Goal: Task Accomplishment & Management: Manage account settings

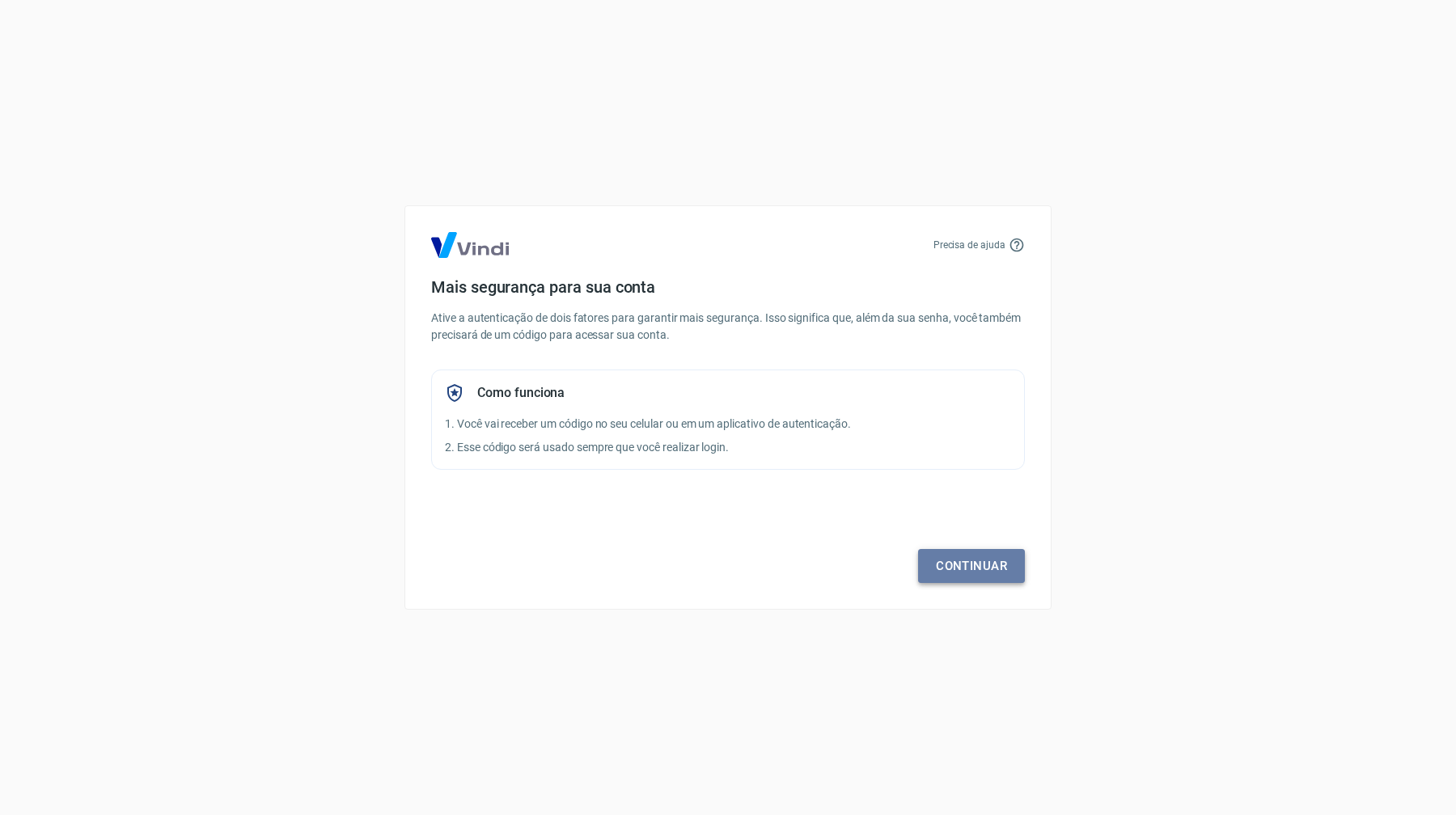
click at [978, 563] on link "Continuar" at bounding box center [971, 567] width 107 height 34
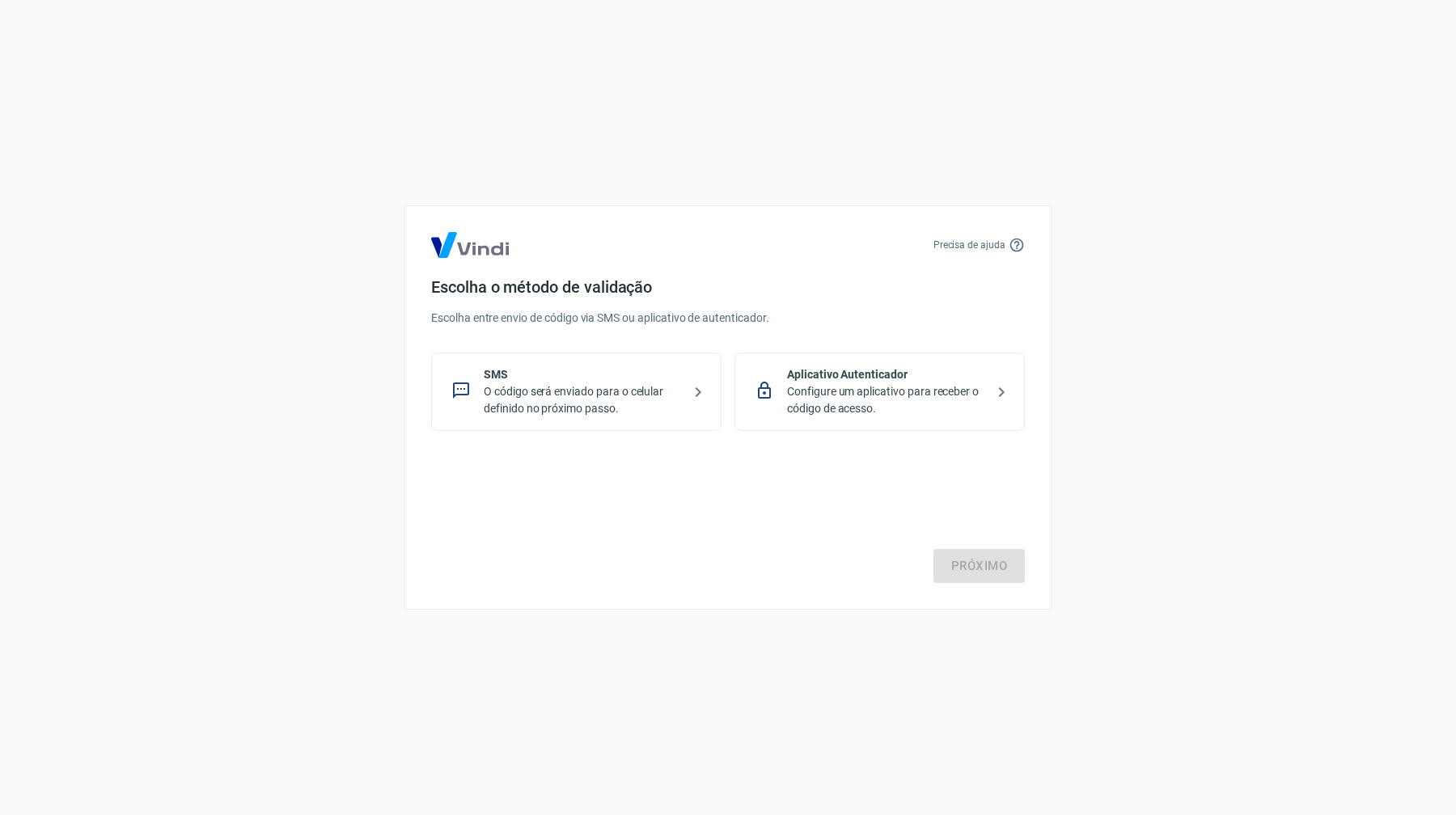
click at [598, 403] on p "O código será enviado para o celular definido no próximo passo." at bounding box center [583, 401] width 198 height 34
click at [1008, 566] on link "Próximo" at bounding box center [979, 567] width 91 height 34
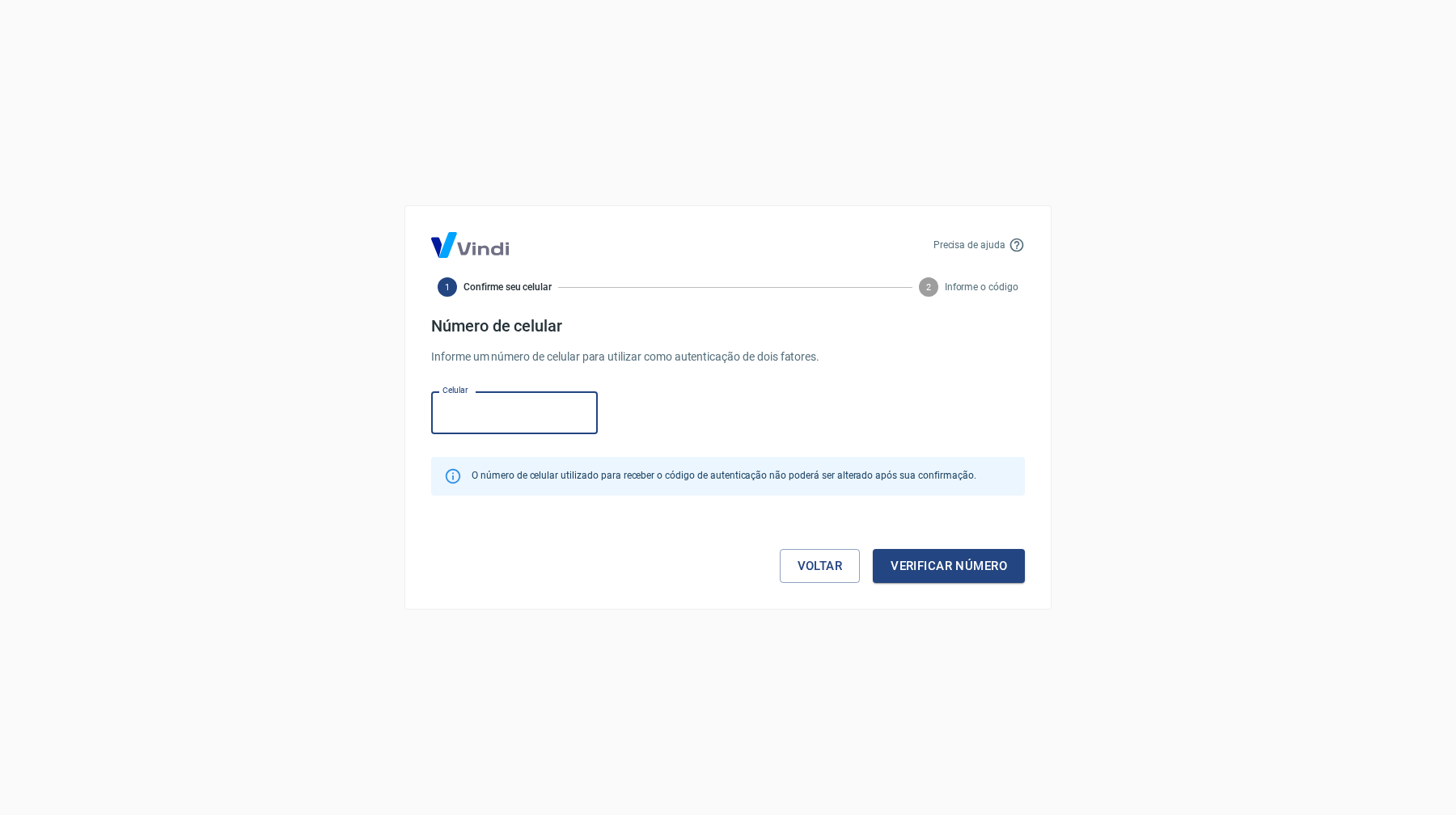
click at [520, 416] on input "Celular" at bounding box center [514, 412] width 167 height 43
paste input "(18) 99660-6200"
type input "(18) 99660-6200"
click at [913, 566] on button "Verificar número" at bounding box center [948, 567] width 152 height 34
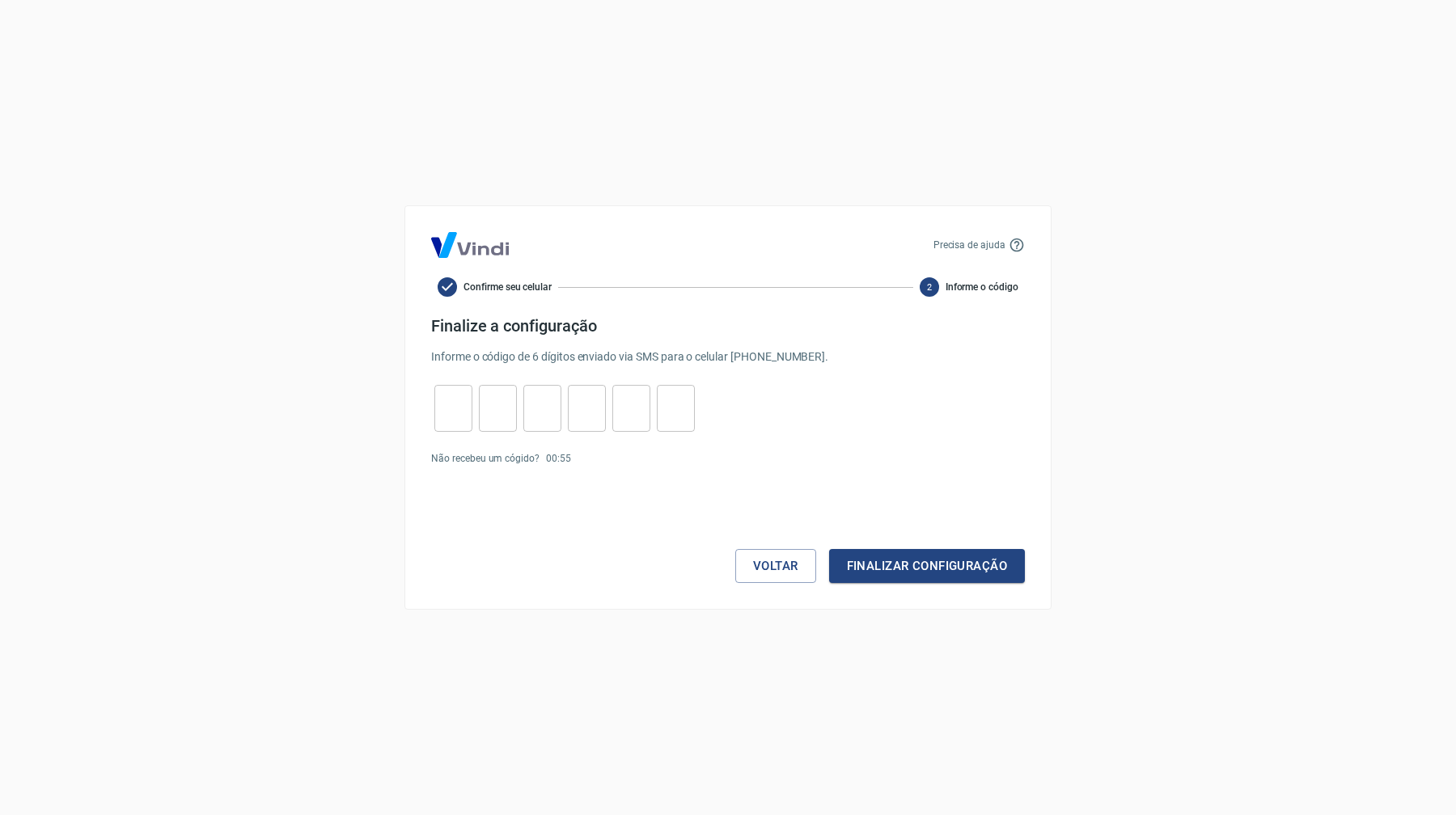
click at [460, 420] on input "tel" at bounding box center [453, 408] width 38 height 35
paste input "1"
type input "1"
type input "7"
type input "5"
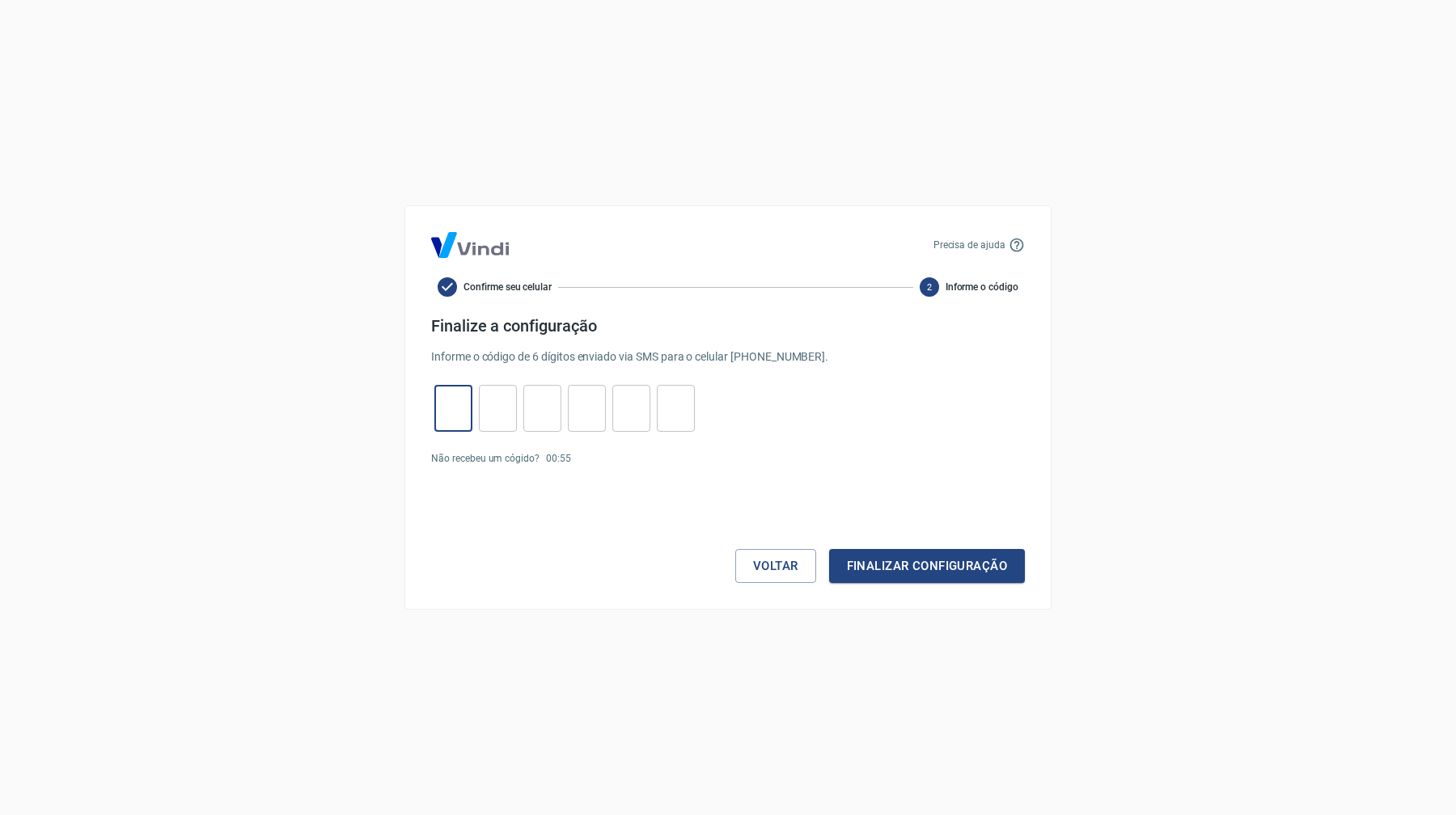
type input "6"
type input "9"
type input "6"
type input "1"
click at [886, 568] on button "Finalizar configuração" at bounding box center [927, 567] width 196 height 34
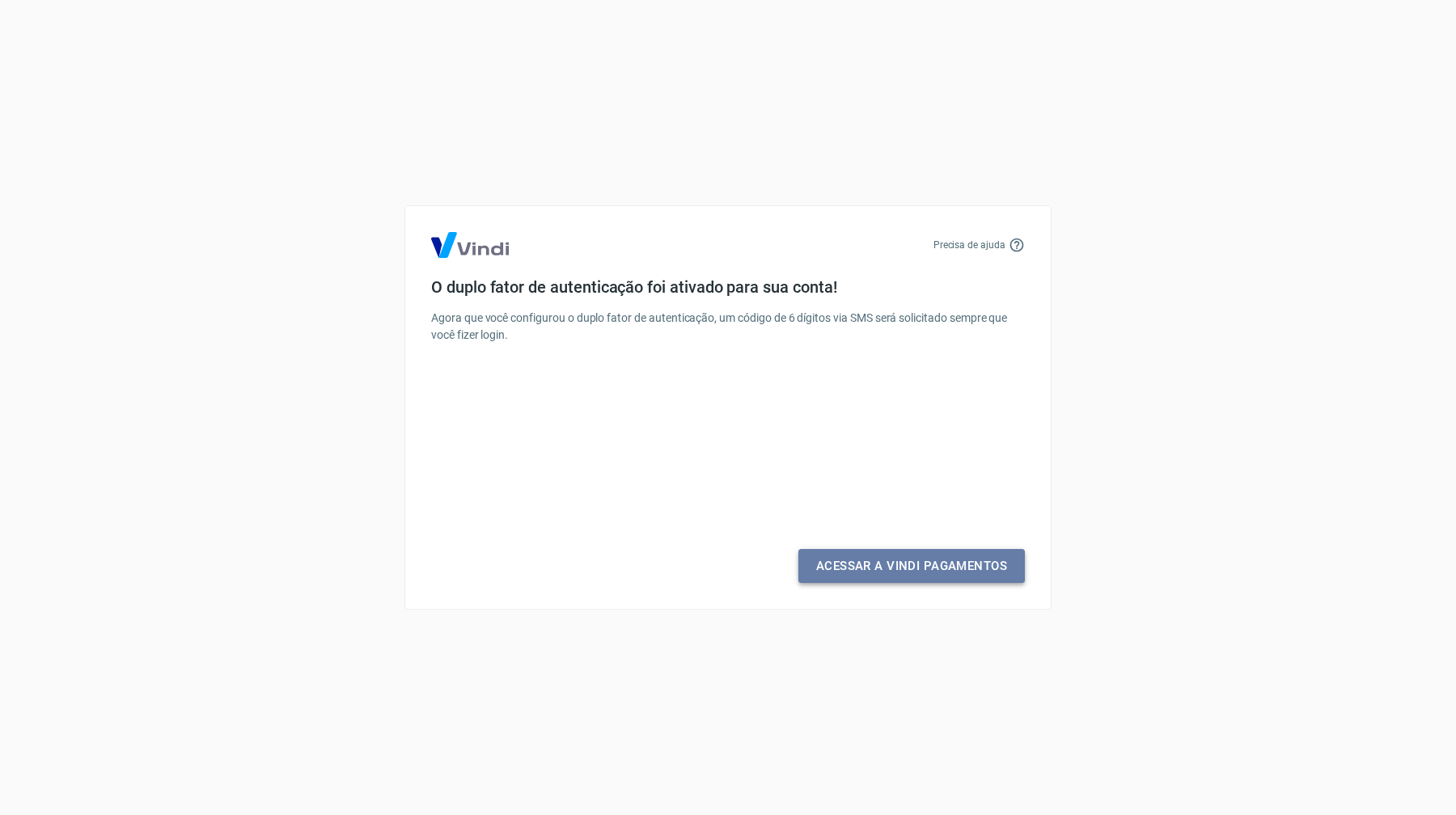
click at [925, 563] on link "Acessar a Vindi Pagamentos" at bounding box center [911, 567] width 227 height 34
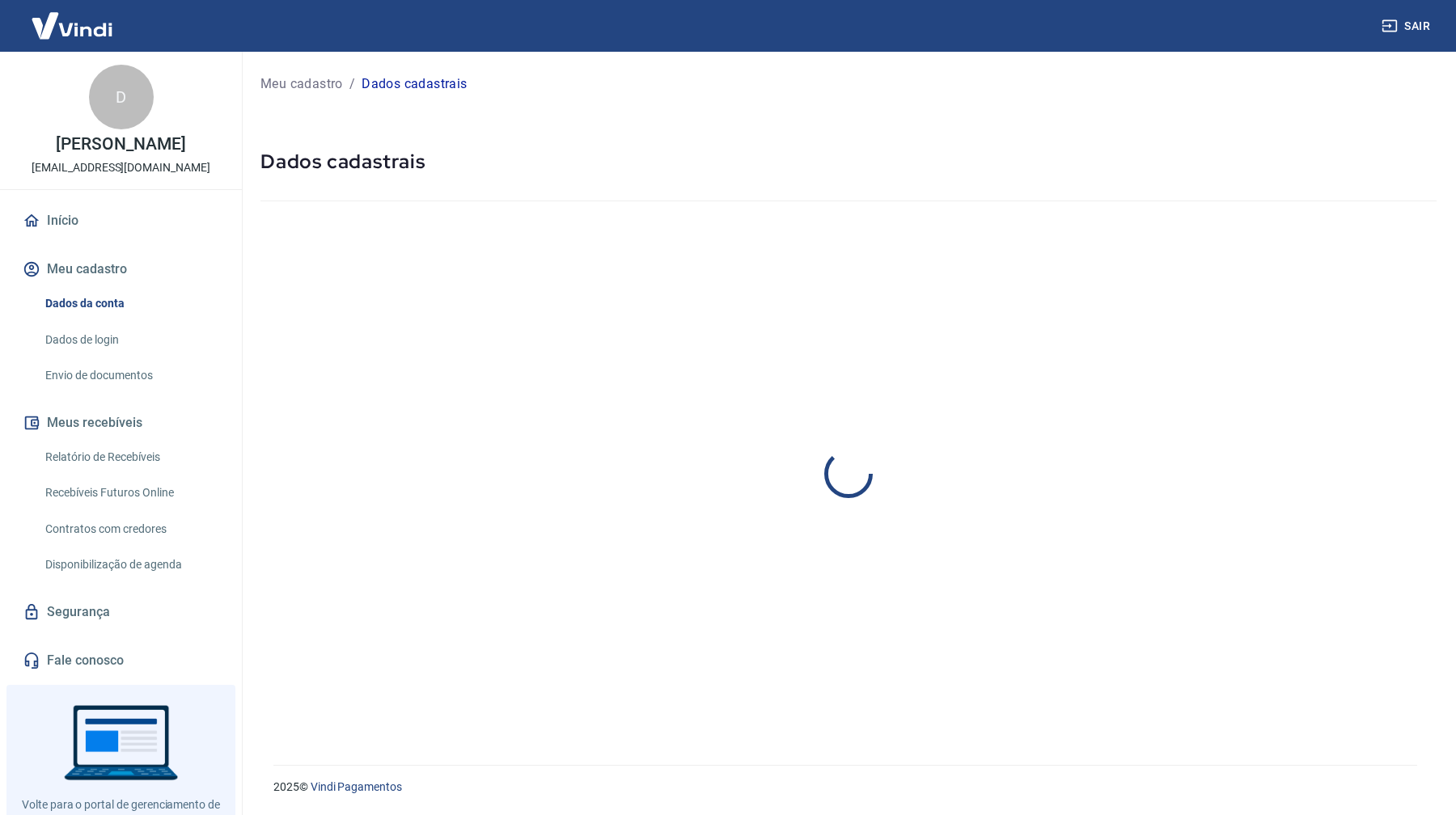
select select "SP"
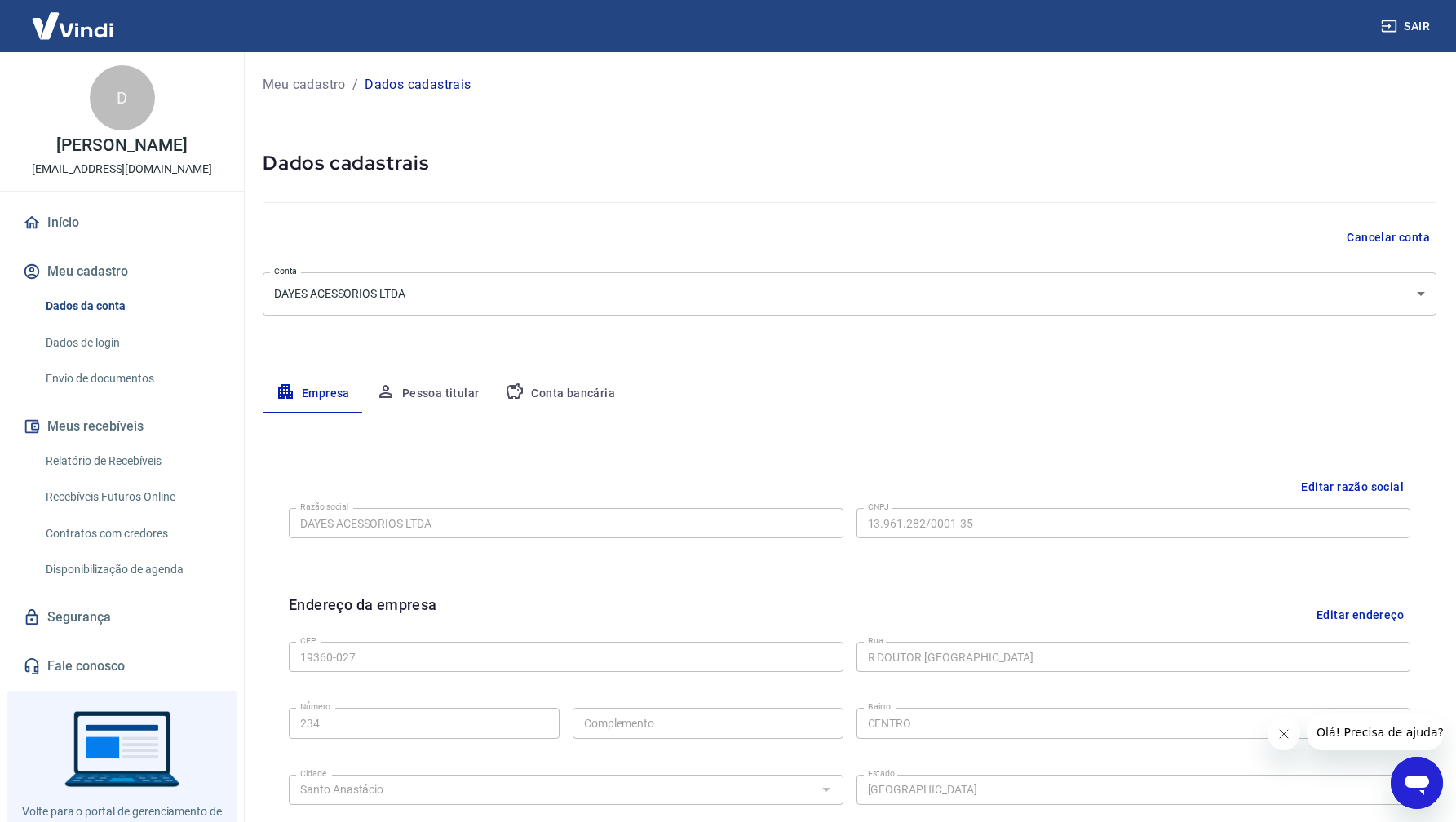
click at [137, 392] on link "Envio de documentos" at bounding box center [132, 378] width 185 height 34
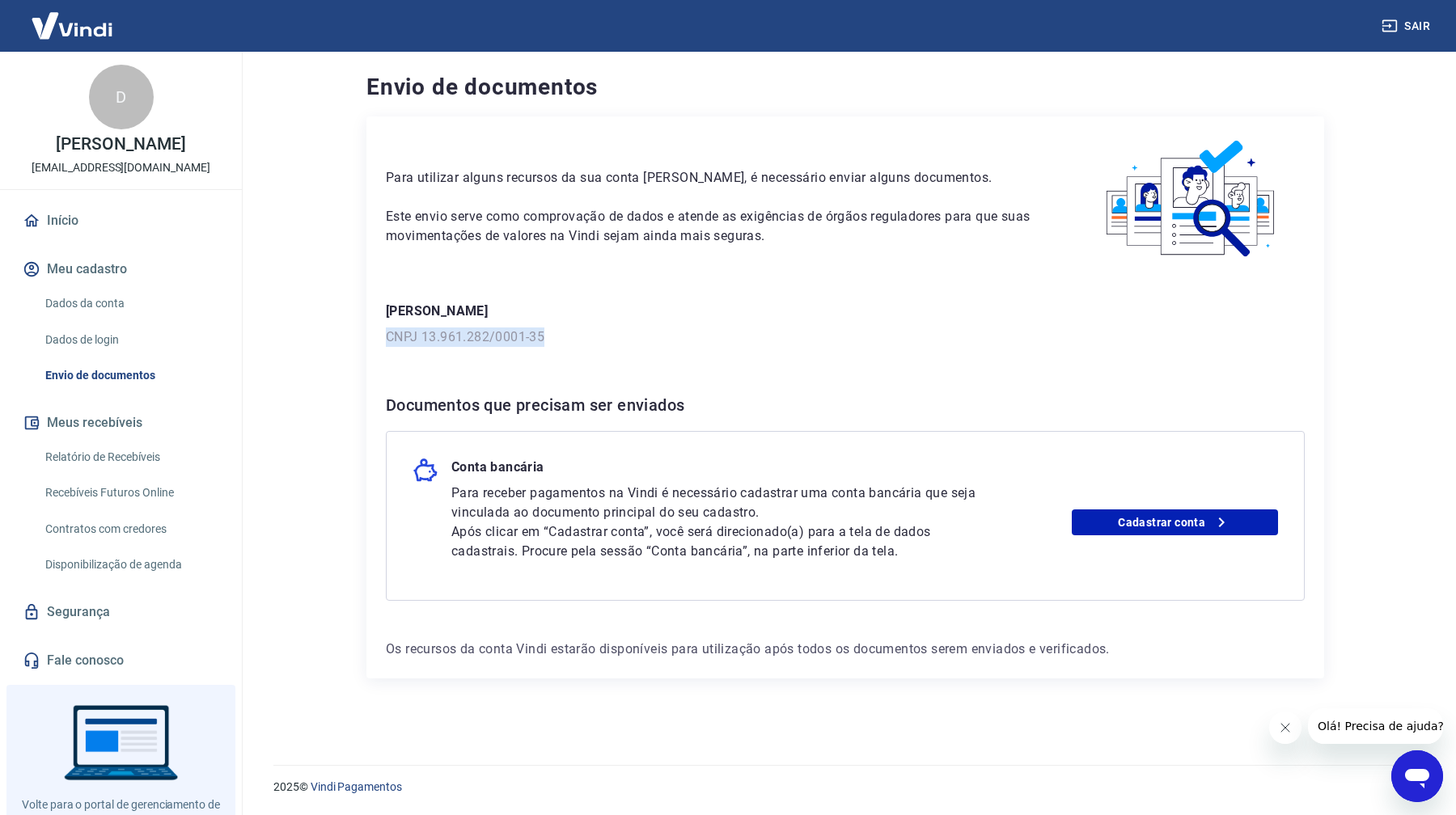
drag, startPoint x: 557, startPoint y: 327, endPoint x: 568, endPoint y: 340, distance: 17.0
click at [568, 340] on div "DAYANNE AKEMI IMAMURA IBANEZ CNPJ 13.961.282/0001-35" at bounding box center [845, 325] width 919 height 46
copy p "CNPJ 13.961.282/0001-35"
click at [751, 349] on div "Para utilizar alguns recursos da sua conta Vindi, é necessário enviar alguns do…" at bounding box center [845, 397] width 957 height 562
drag, startPoint x: 587, startPoint y: 344, endPoint x: 576, endPoint y: 344, distance: 11.0
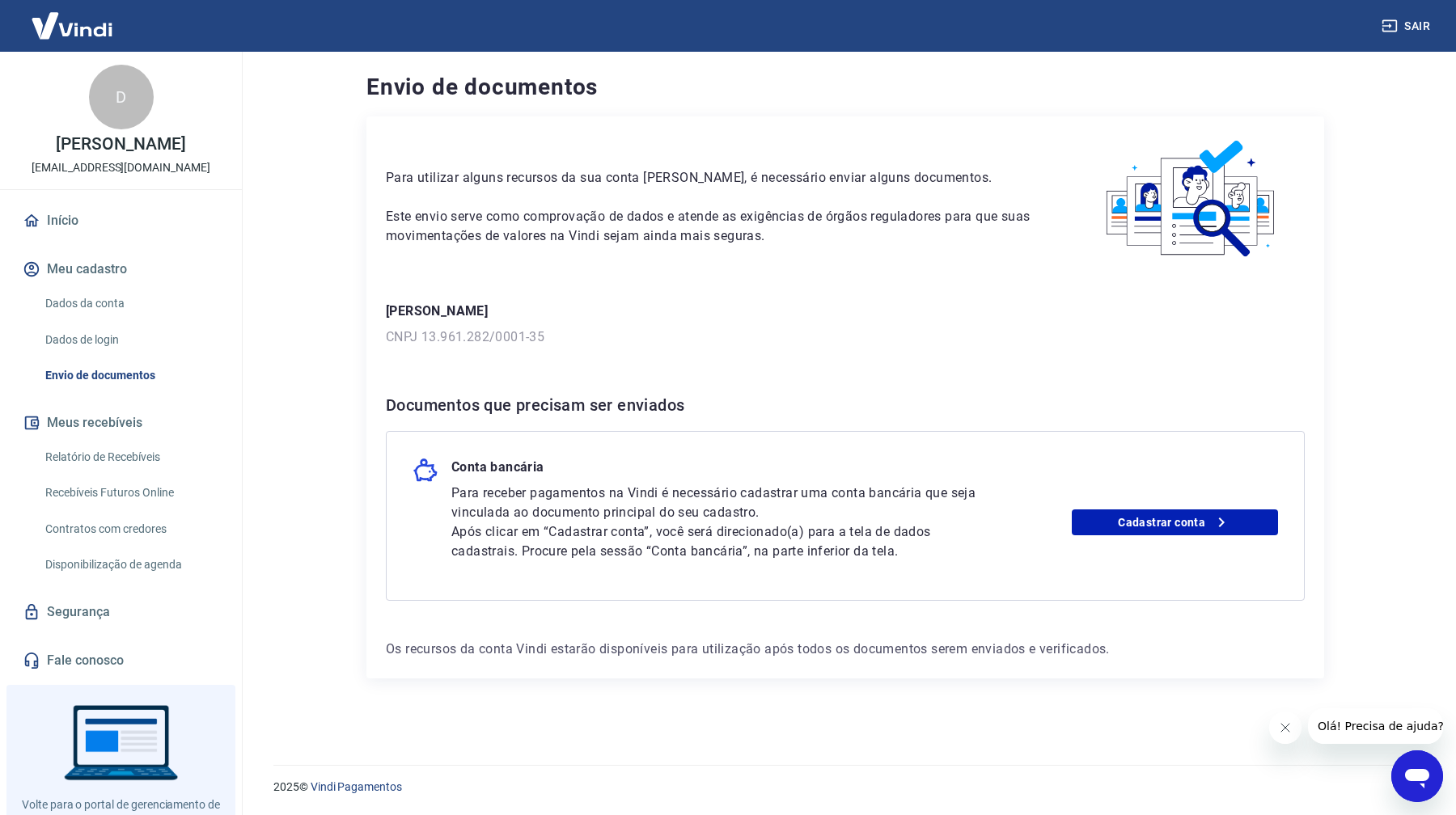
click at [576, 343] on p "CNPJ 13.961.282/0001-35" at bounding box center [845, 337] width 919 height 19
drag, startPoint x: 601, startPoint y: 337, endPoint x: 373, endPoint y: 315, distance: 229.1
click at [373, 315] on div "Para utilizar alguns recursos da sua conta Vindi, é necessário enviar alguns do…" at bounding box center [845, 397] width 957 height 562
click at [375, 314] on div "Para utilizar alguns recursos da sua conta Vindi, é necessário enviar alguns do…" at bounding box center [845, 397] width 957 height 562
click at [721, 346] on p "CNPJ 13.961.282/0001-35" at bounding box center [845, 337] width 919 height 19
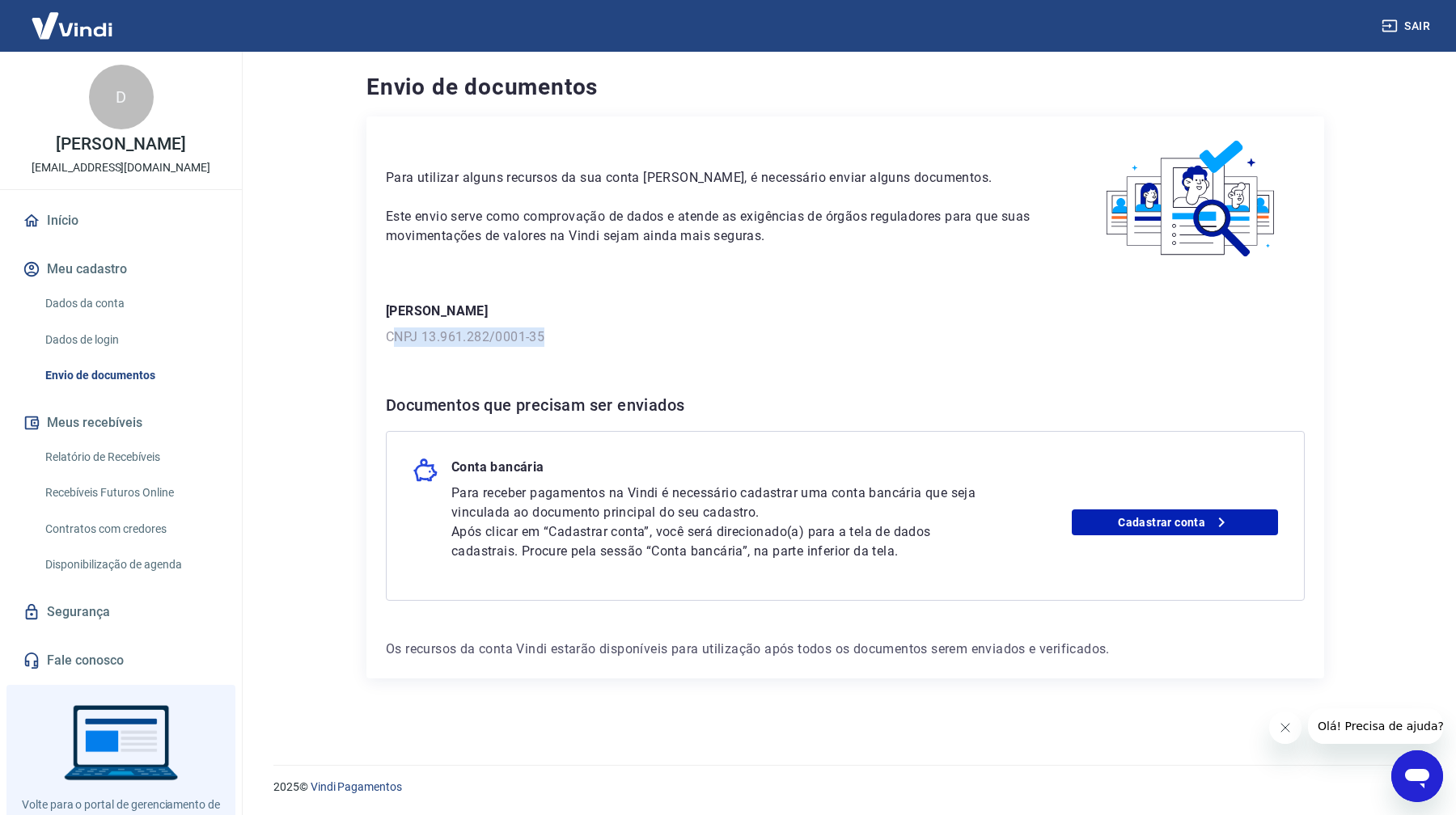
drag, startPoint x: 662, startPoint y: 345, endPoint x: 396, endPoint y: 338, distance: 266.1
click at [396, 338] on p "CNPJ 13.961.282/0001-35" at bounding box center [845, 337] width 919 height 19
click at [668, 345] on p "CNPJ 13.961.282/0001-35" at bounding box center [845, 337] width 919 height 19
click at [1206, 523] on link "Cadastrar conta" at bounding box center [1174, 522] width 207 height 26
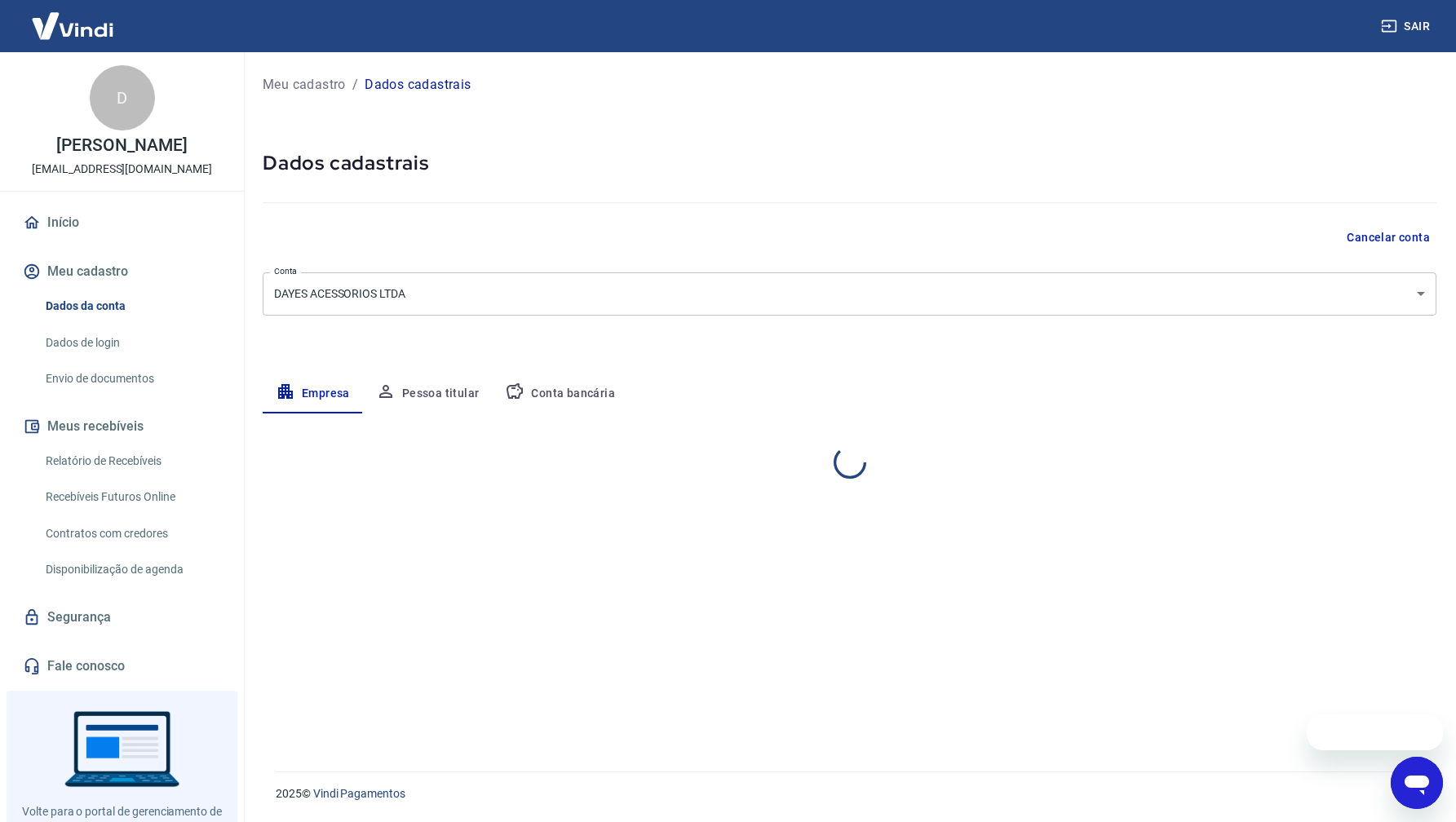
select select "SP"
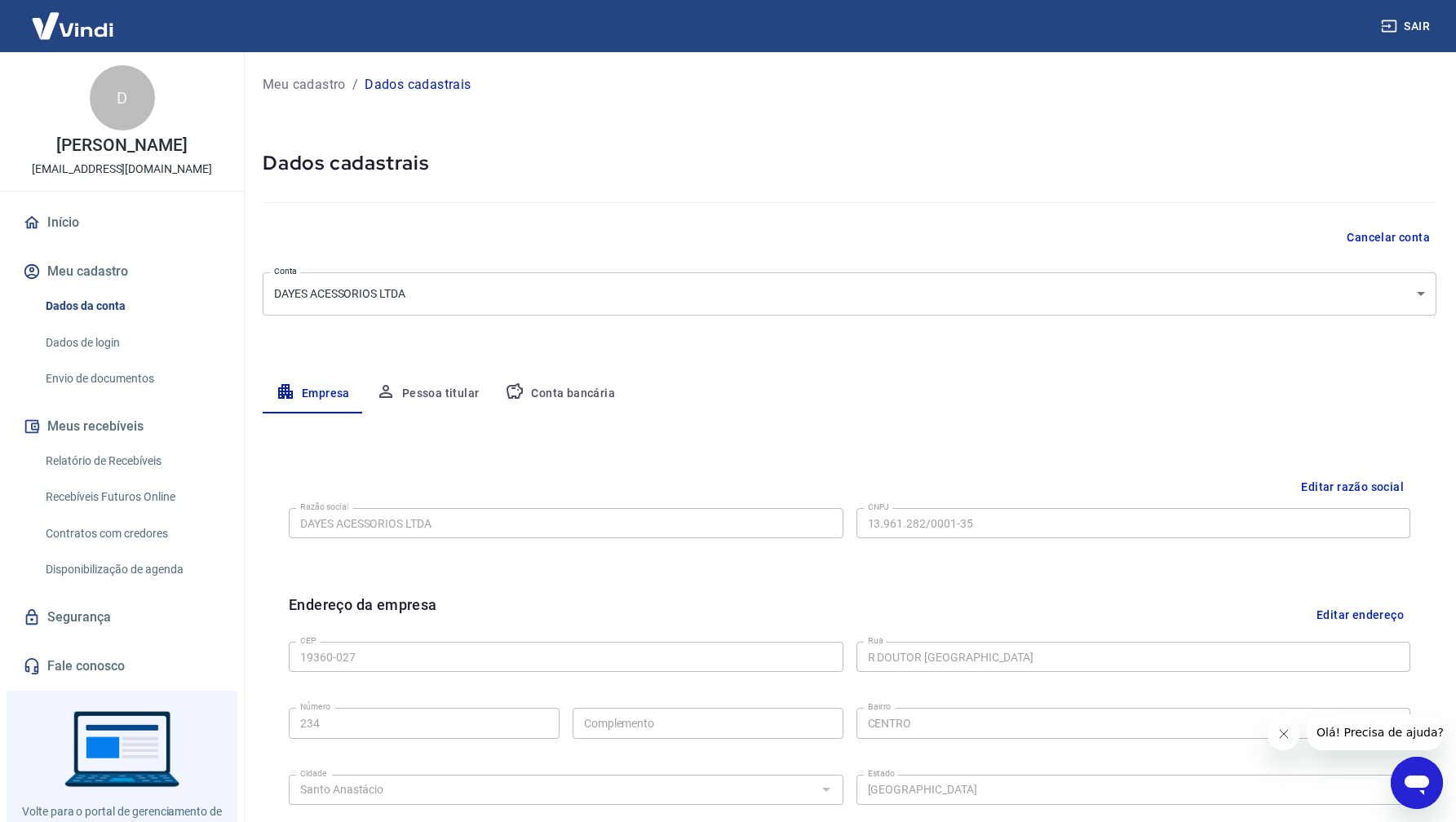
click at [589, 397] on button "Conta bancária" at bounding box center [560, 394] width 136 height 39
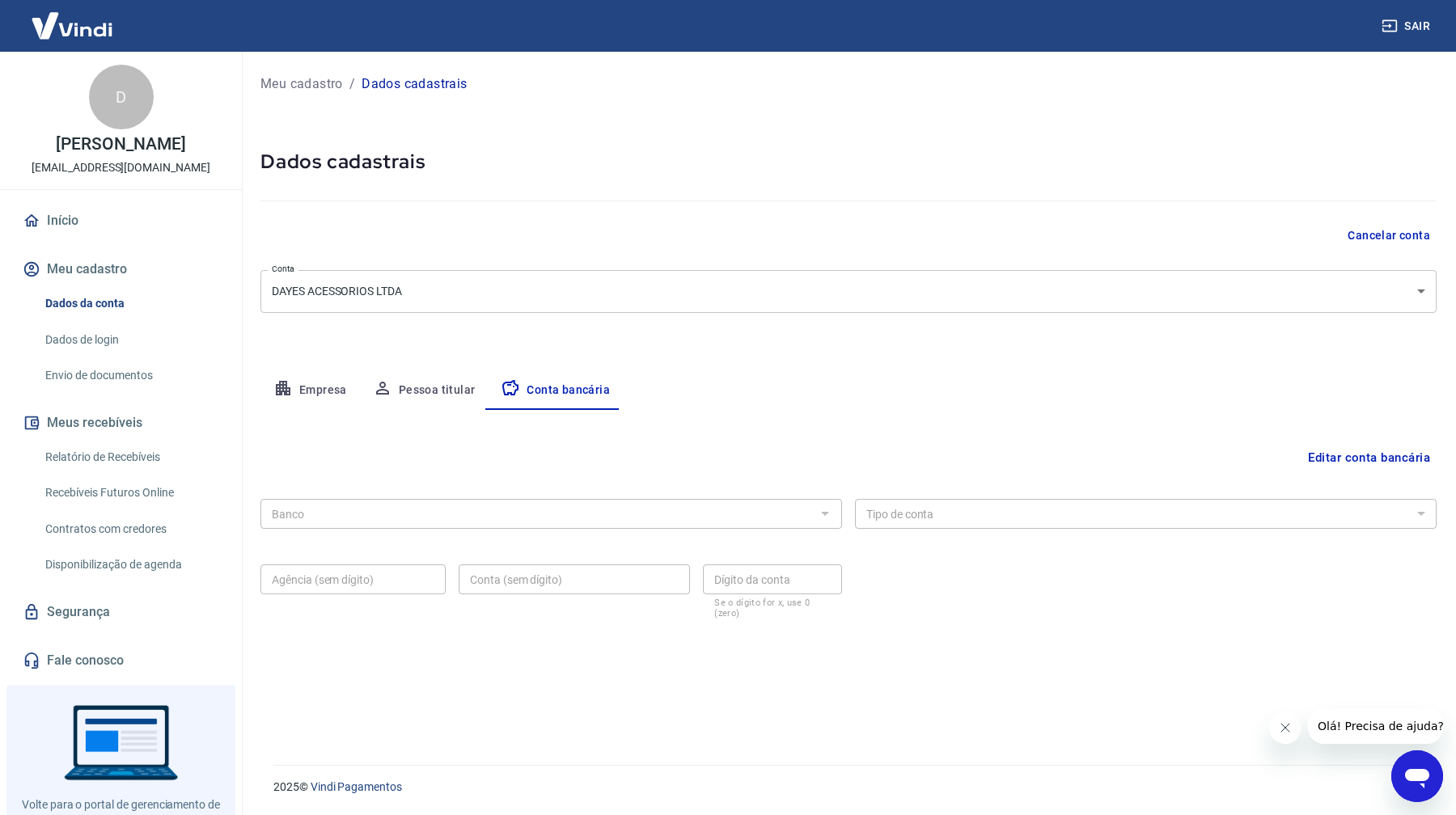
click at [1406, 451] on button "Editar conta bancária" at bounding box center [1368, 458] width 135 height 30
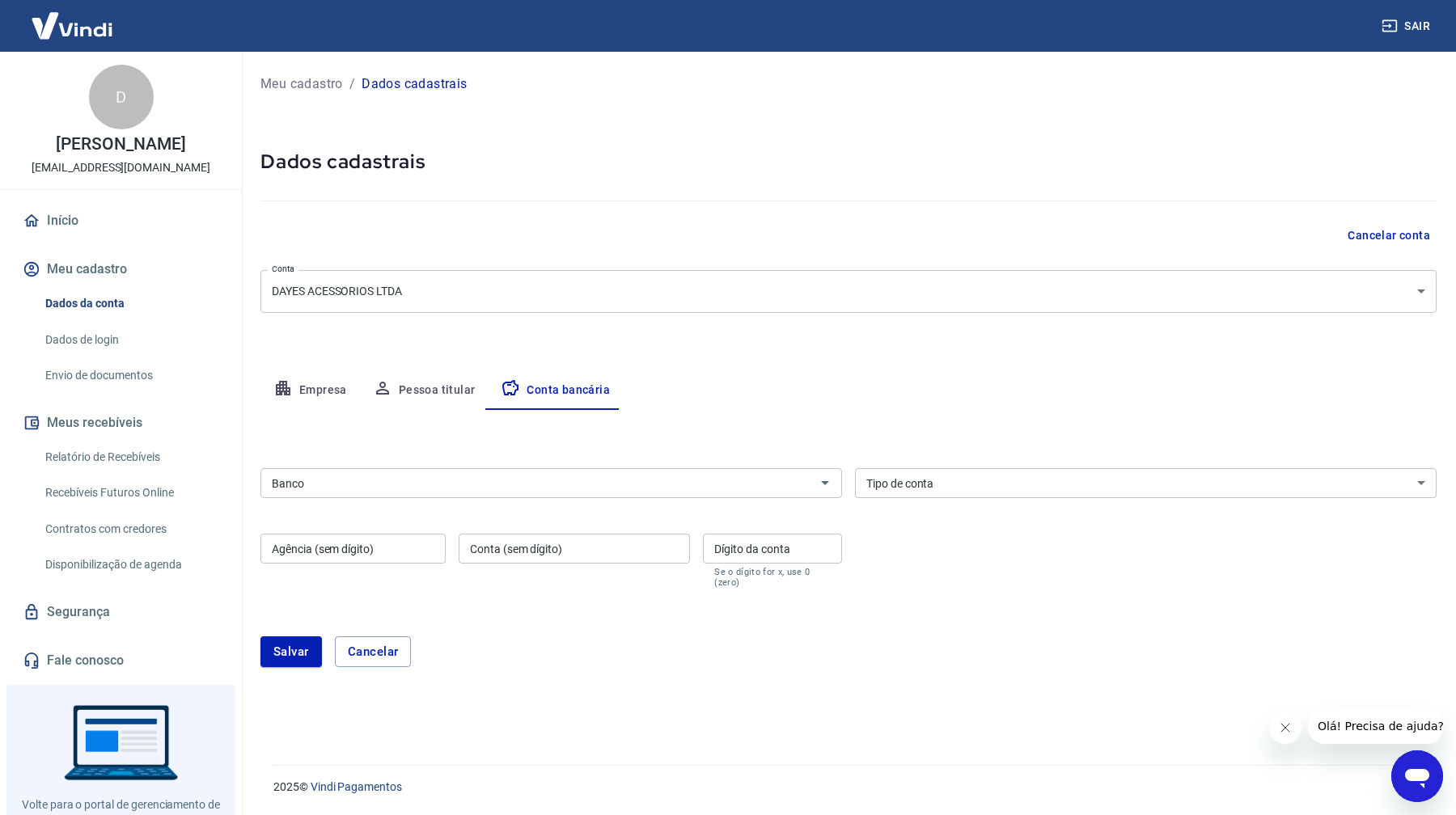
click at [1069, 598] on form "Banco Banco Tipo de conta Conta Corrente Conta Poupança Tipo de conta Agência (…" at bounding box center [848, 574] width 1176 height 225
click at [402, 491] on input "Banco" at bounding box center [538, 483] width 545 height 20
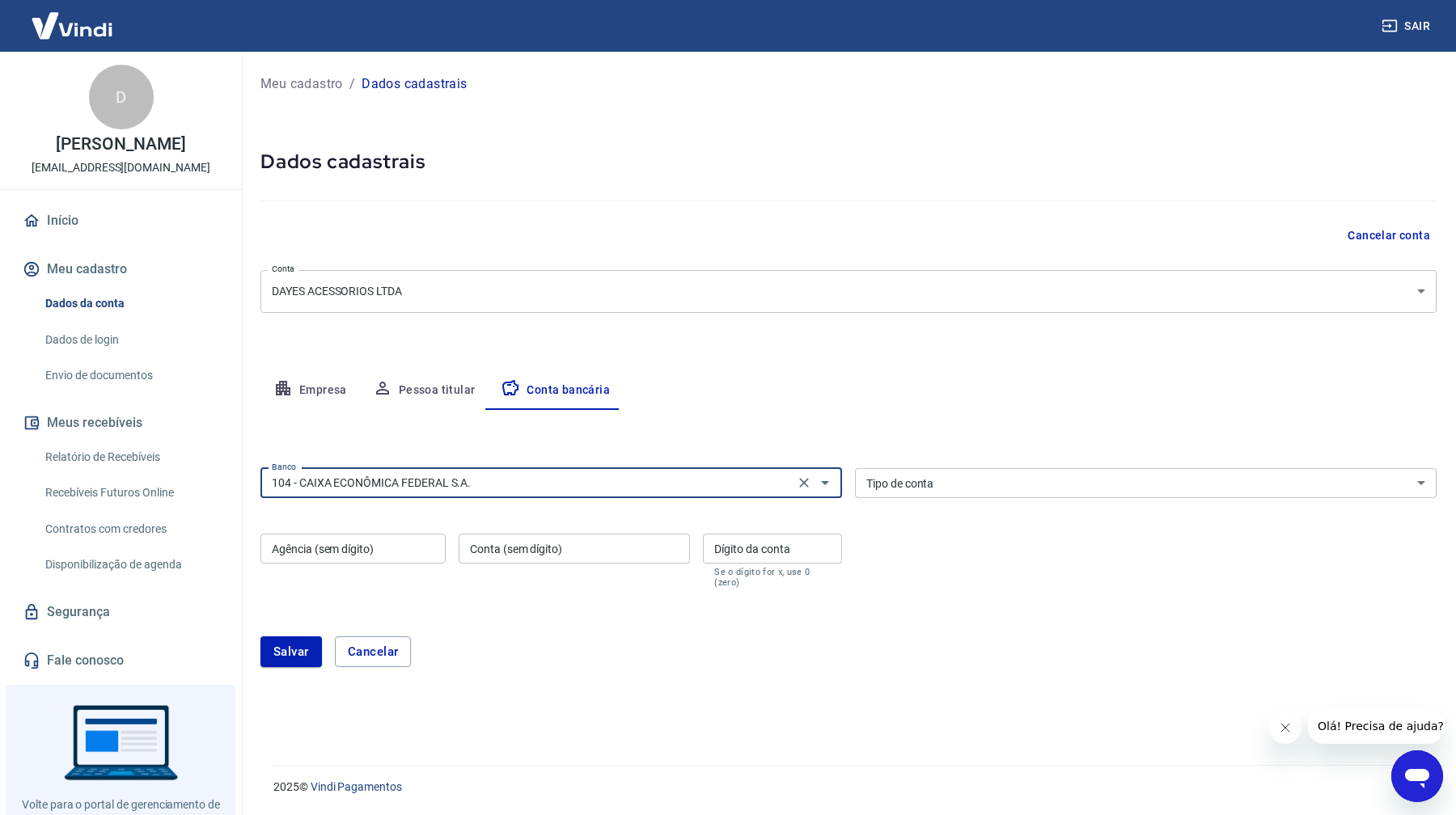
type input "104 - CAIXA ECONÔMICA FEDERAL S.A."
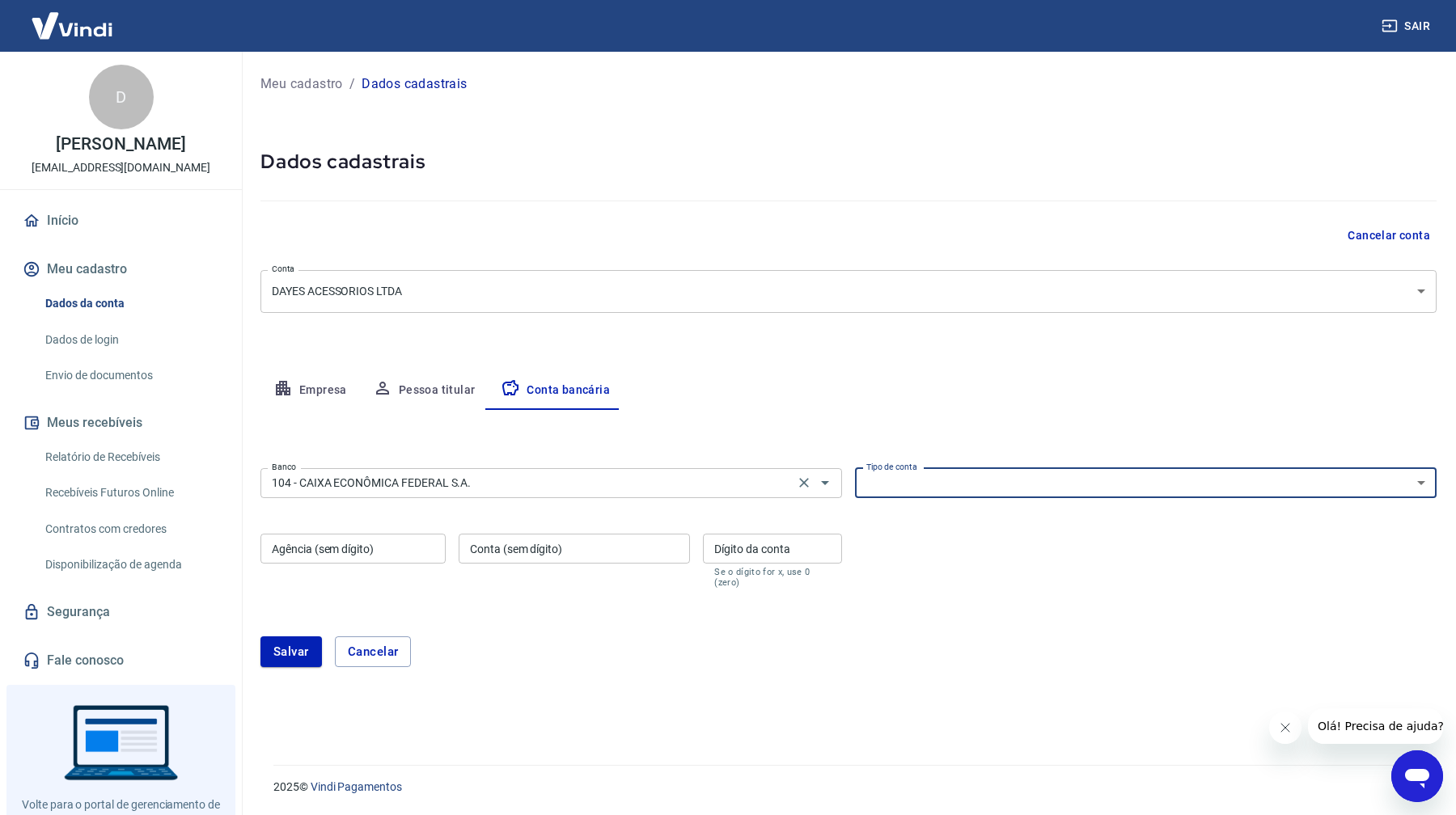
select select "1"
click at [855, 468] on select "Conta Corrente Conta Poupança" at bounding box center [1146, 483] width 582 height 30
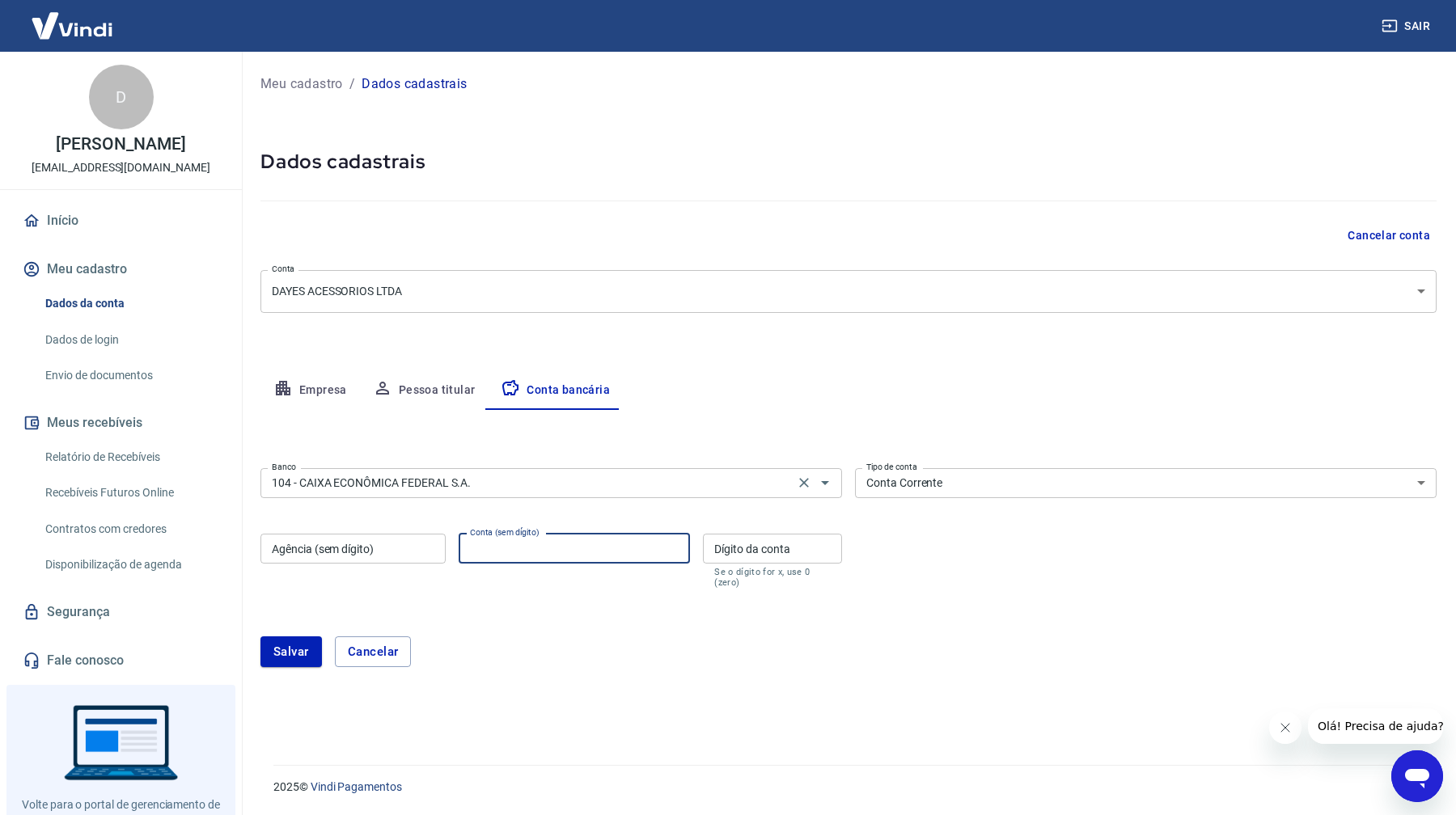
paste input "578254549-2"
type input "578254549"
type input "2"
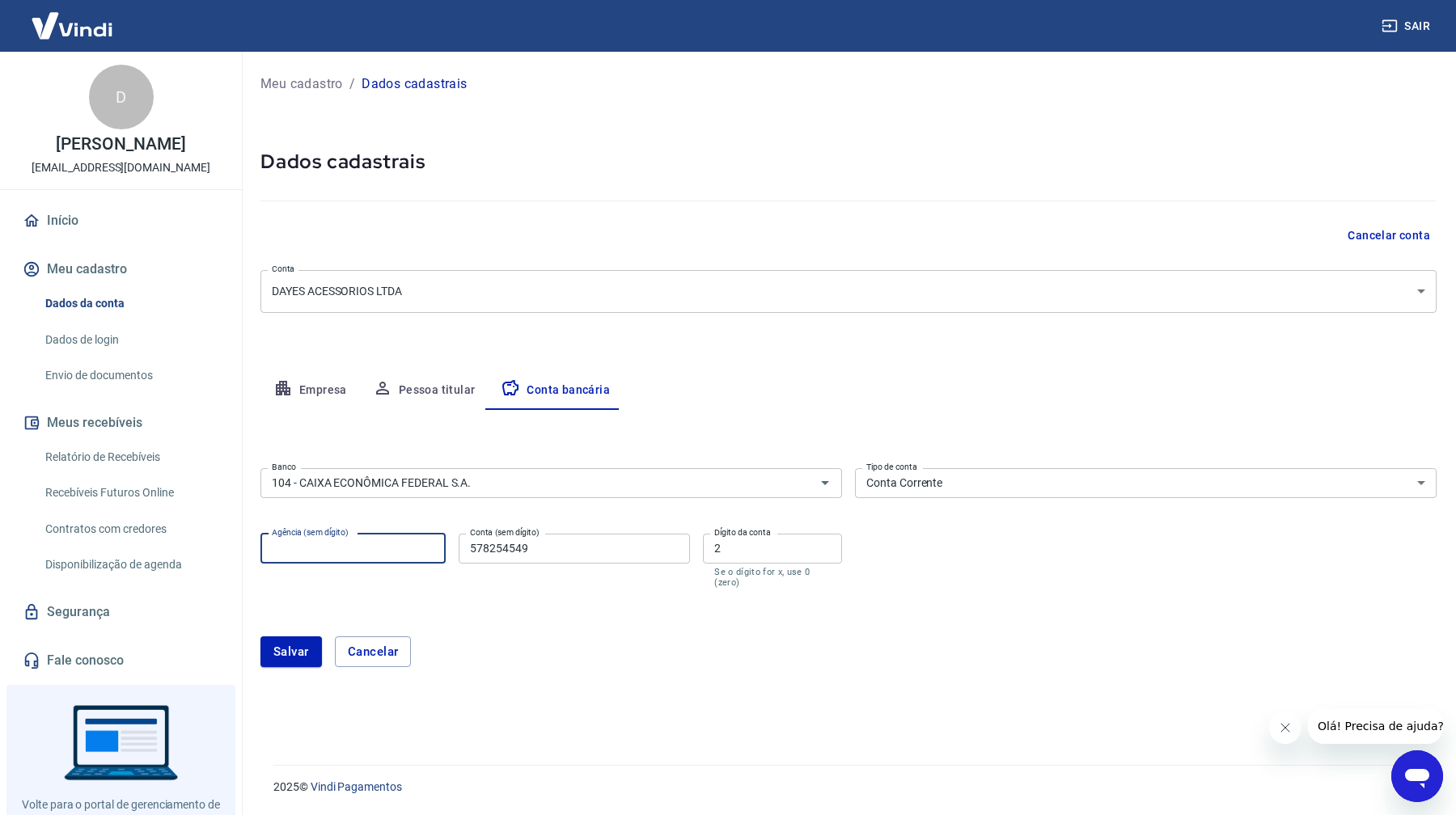
click at [410, 545] on input "Agência (sem dígito)" at bounding box center [352, 547] width 185 height 30
paste input "1363"
type input "1363"
click at [279, 657] on button "Salvar" at bounding box center [290, 651] width 62 height 30
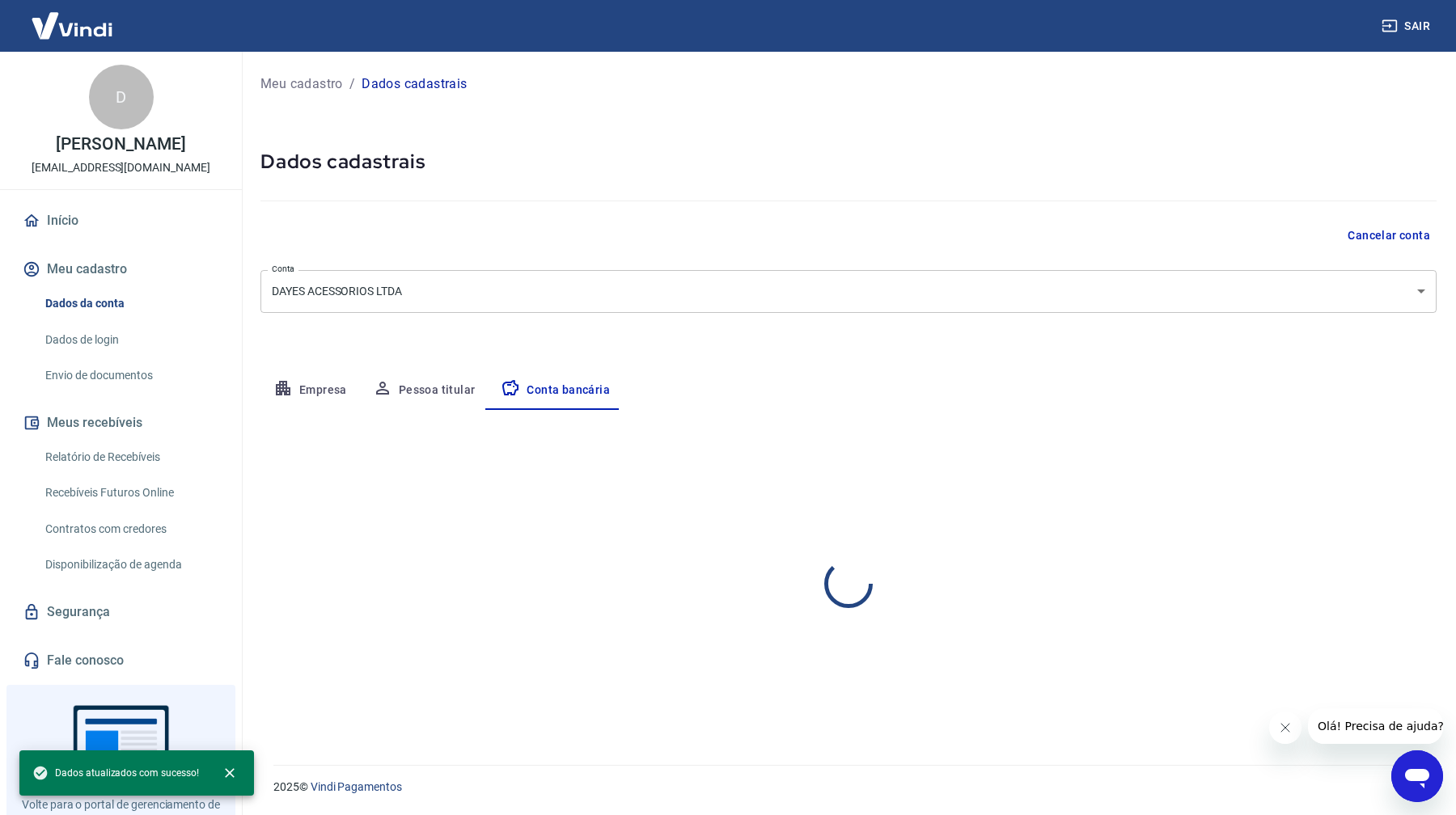
select select "1"
click at [859, 351] on div "Meu cadastro / Dados cadastrais Dados cadastrais Cancelar conta Conta DAYES ACE…" at bounding box center [848, 398] width 1215 height 694
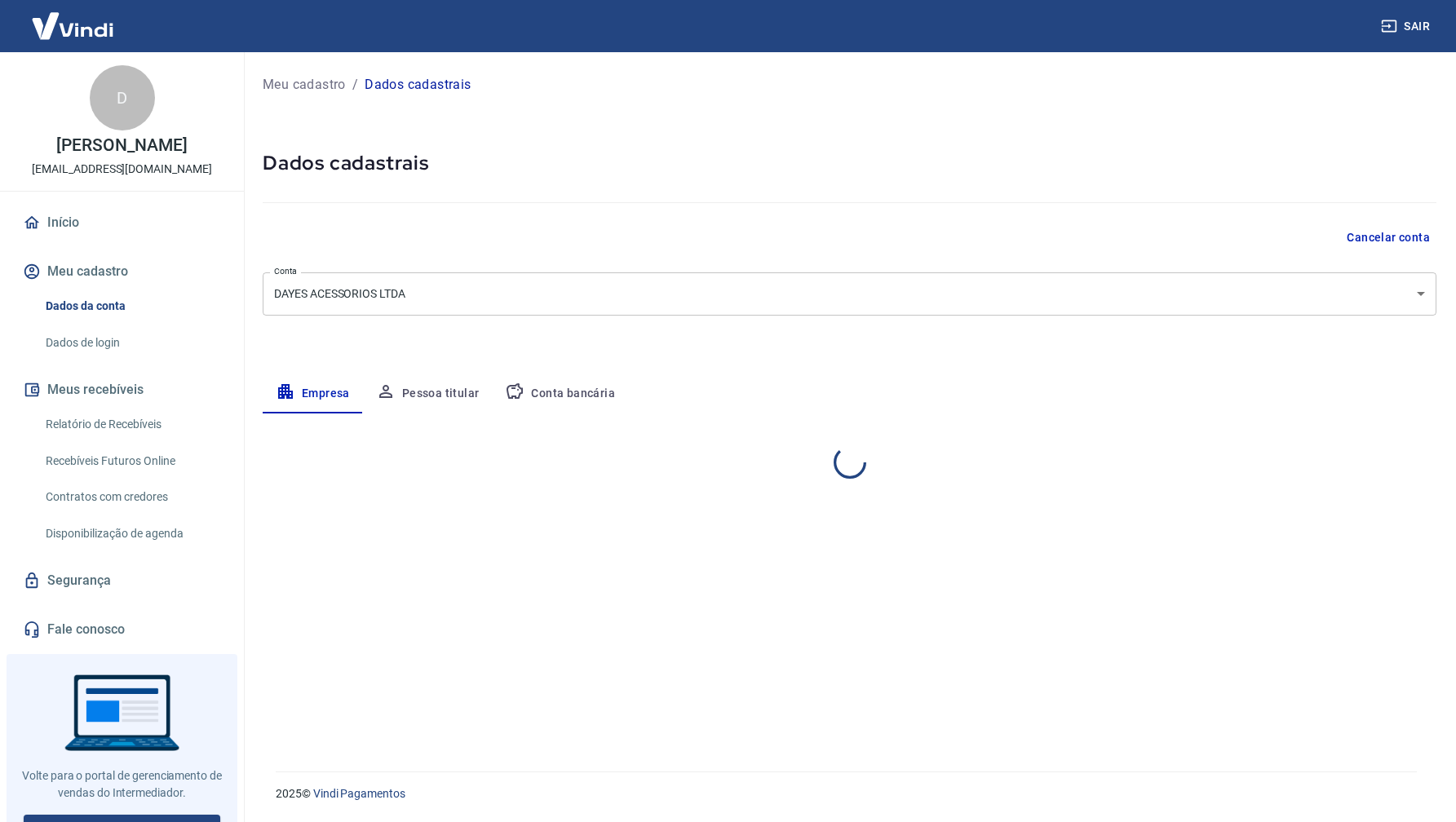
select select "SP"
